Goal: Find specific page/section: Find specific page/section

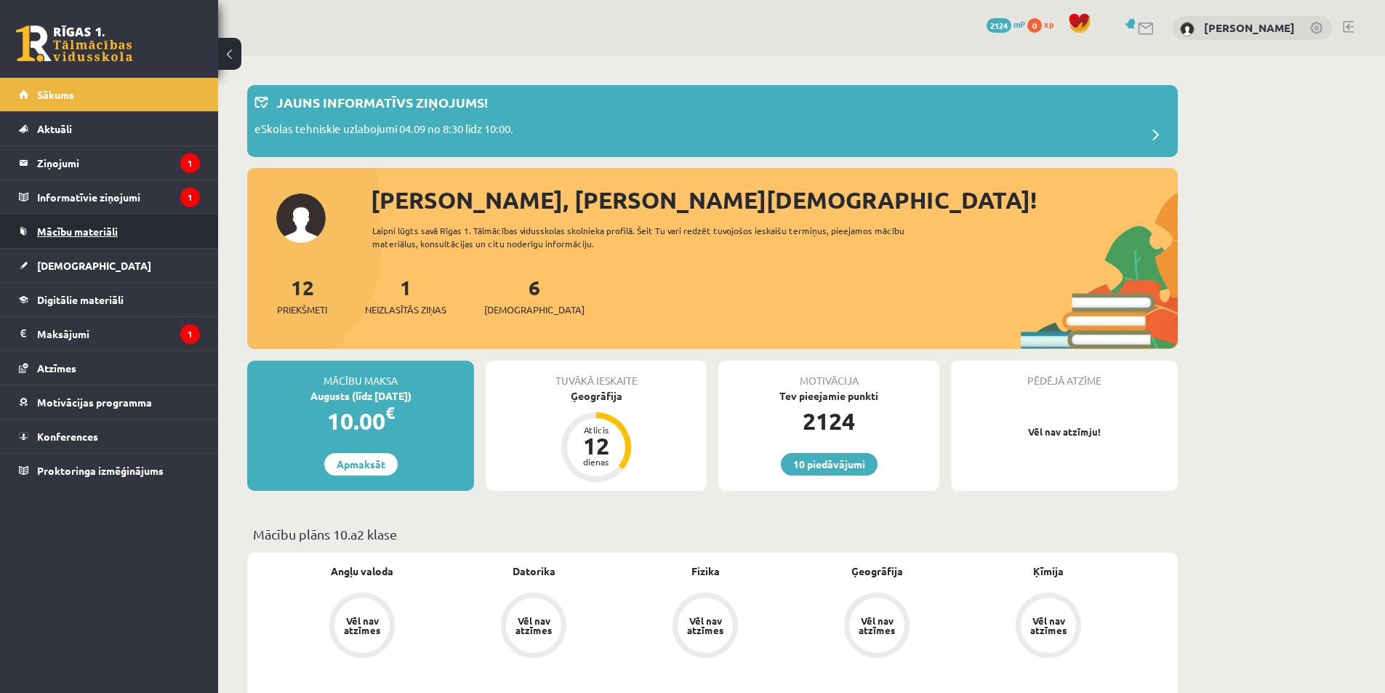
click at [56, 232] on span "Mācību materiāli" at bounding box center [77, 231] width 81 height 13
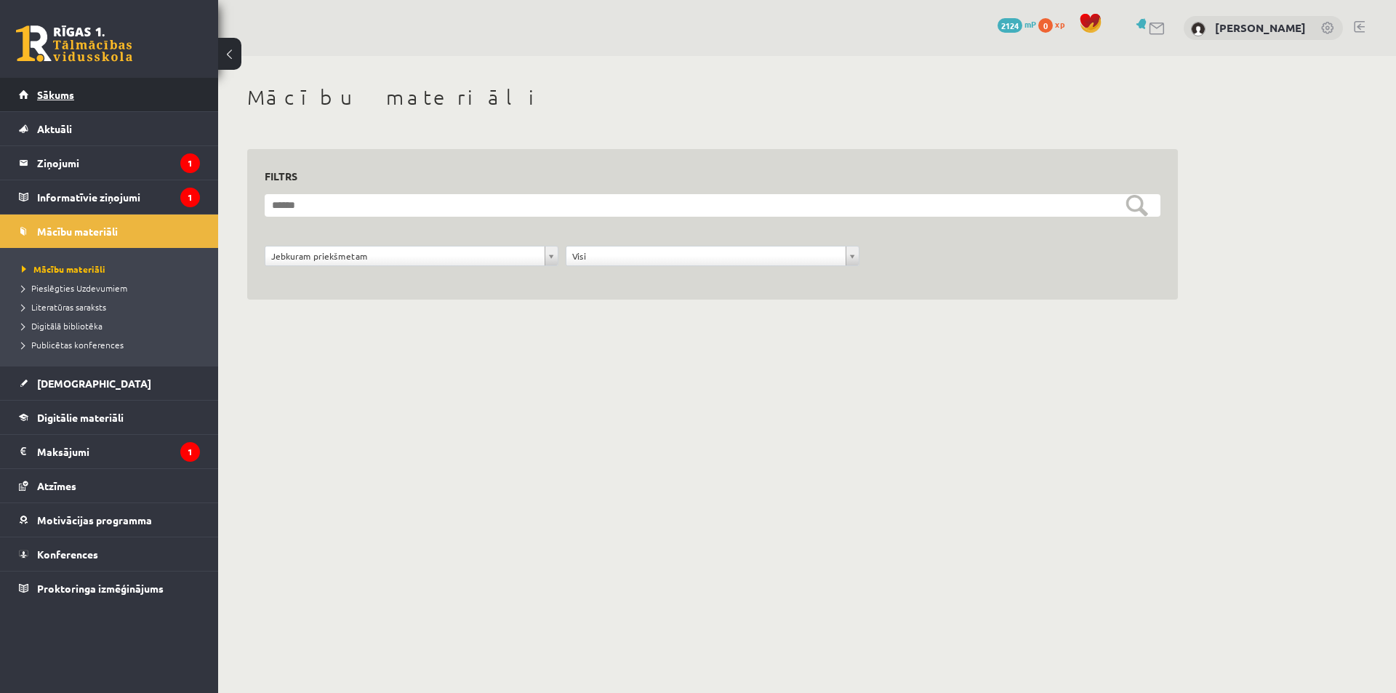
click at [63, 93] on span "Sākums" at bounding box center [55, 94] width 37 height 13
